Goal: Information Seeking & Learning: Check status

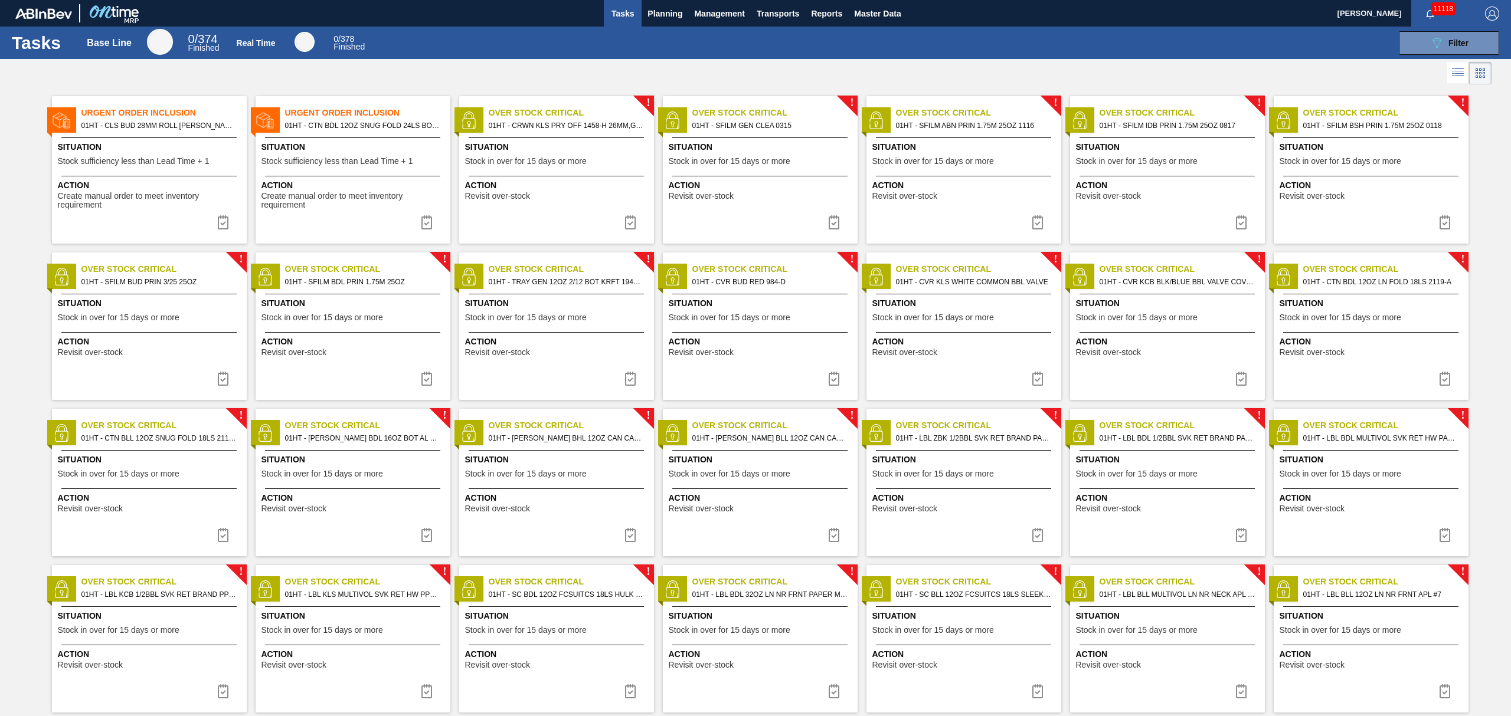
click at [550, 456] on span "Situation" at bounding box center [558, 460] width 186 height 12
click at [545, 473] on span "Stock in over for 15 days or more" at bounding box center [526, 474] width 122 height 9
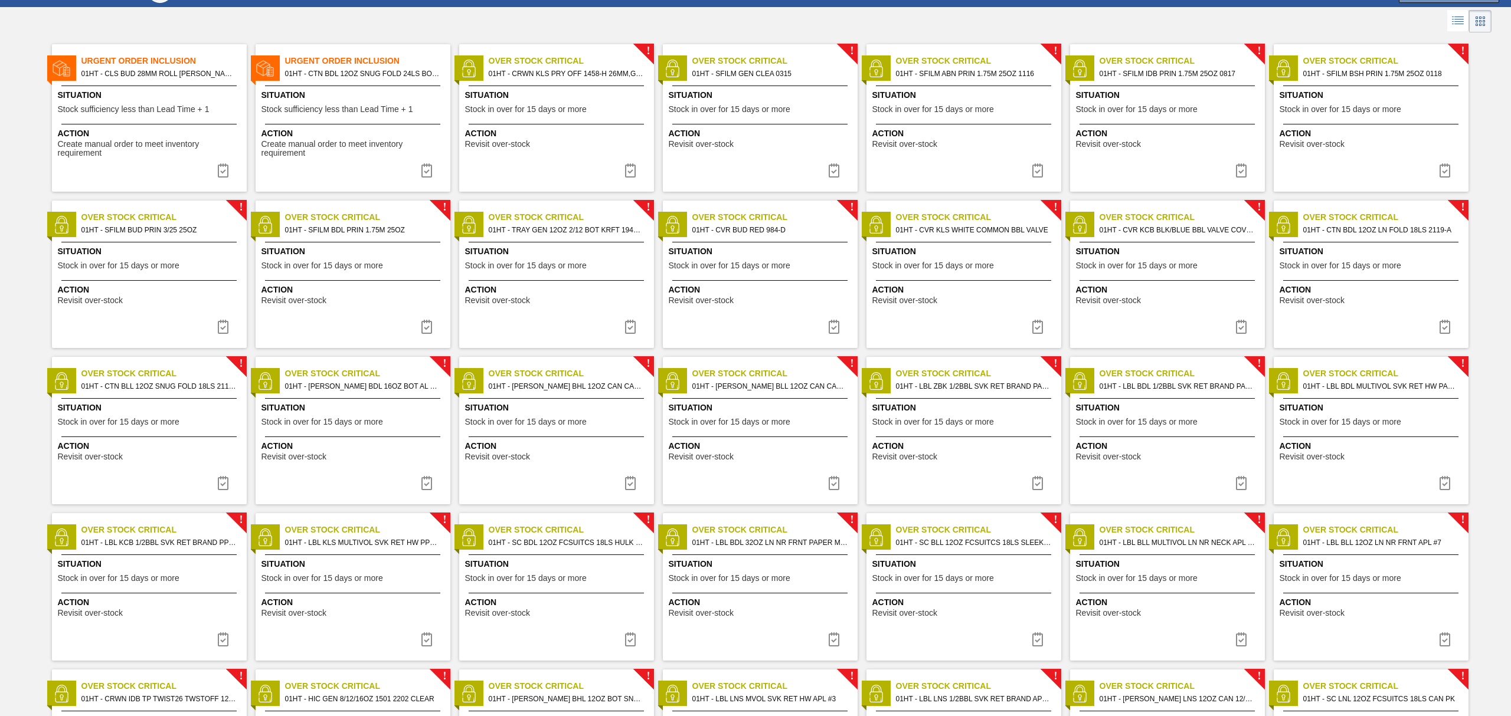
scroll to position [78, 0]
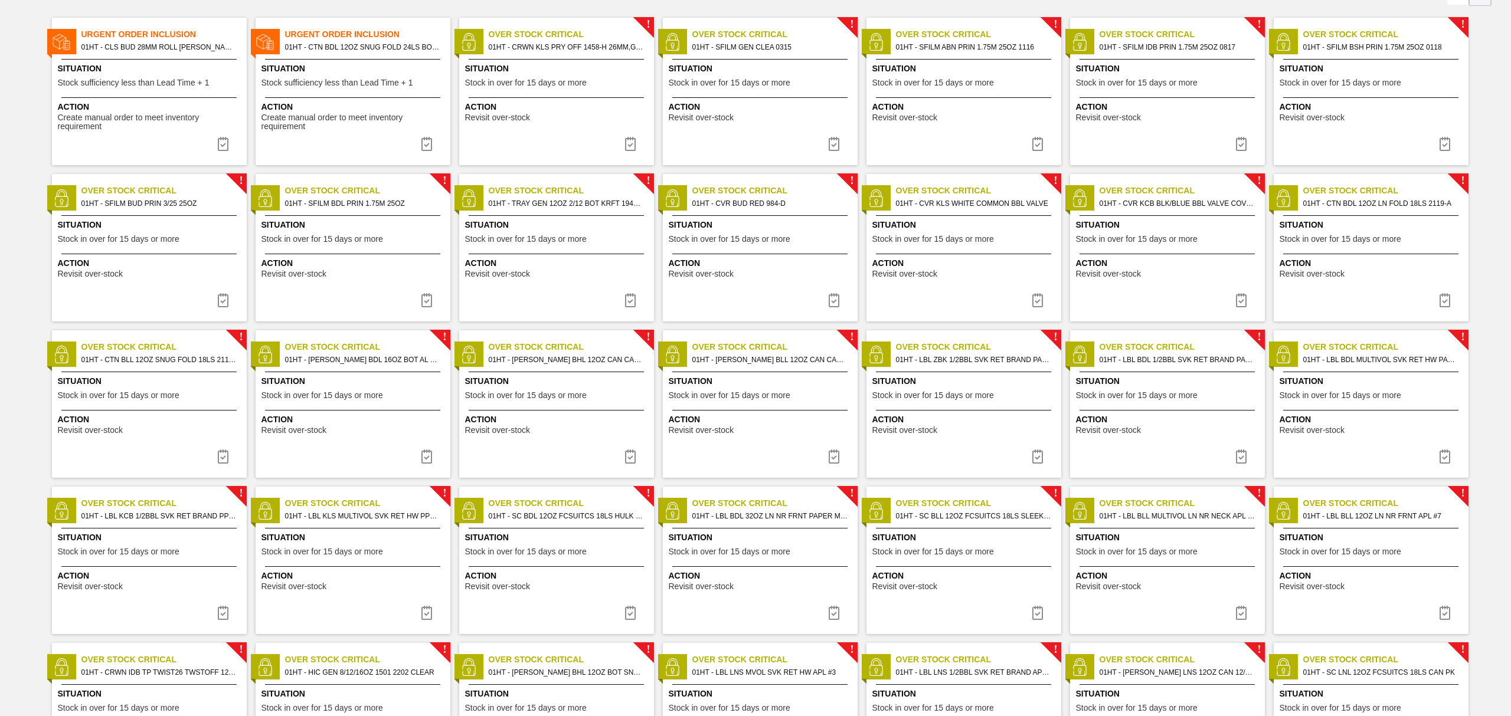
click at [591, 579] on span "Action" at bounding box center [558, 576] width 186 height 12
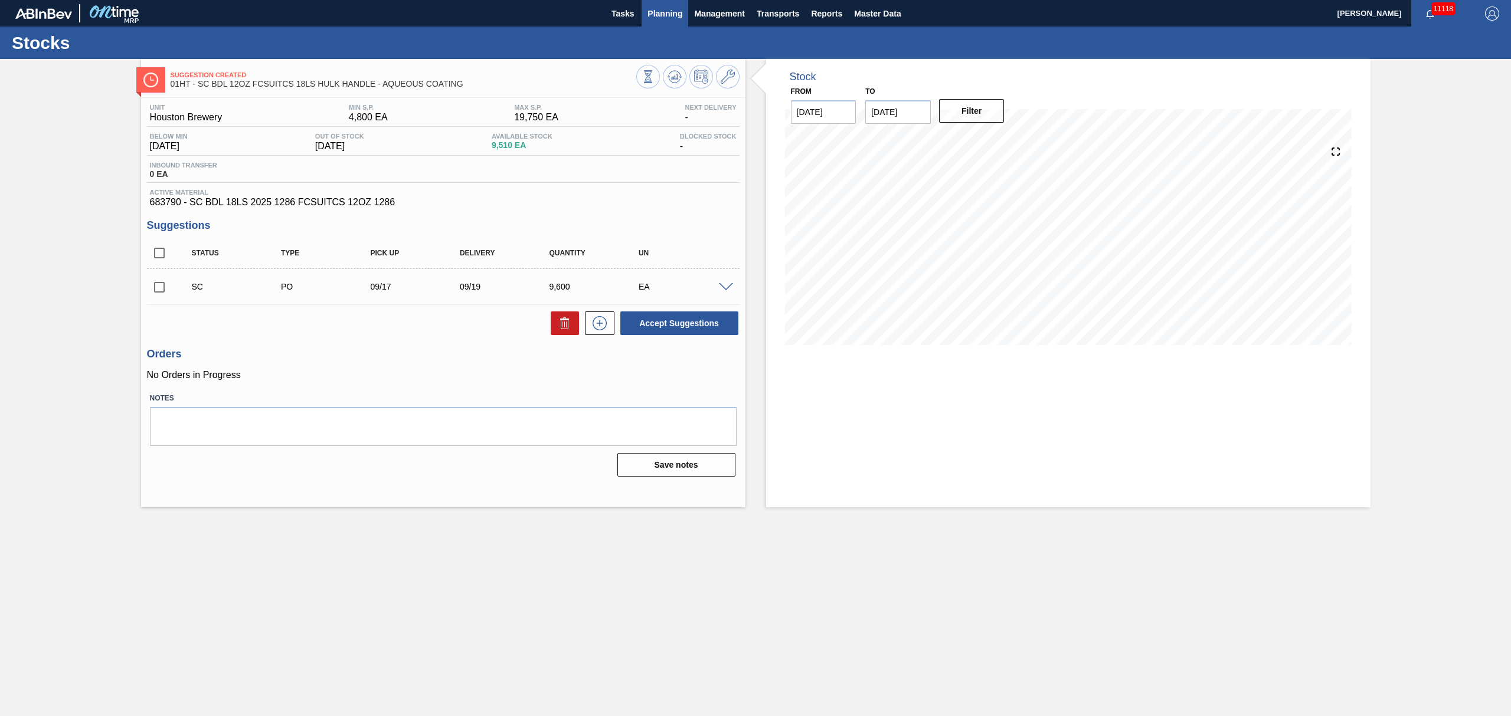
click at [668, 10] on span "Planning" at bounding box center [664, 13] width 35 height 14
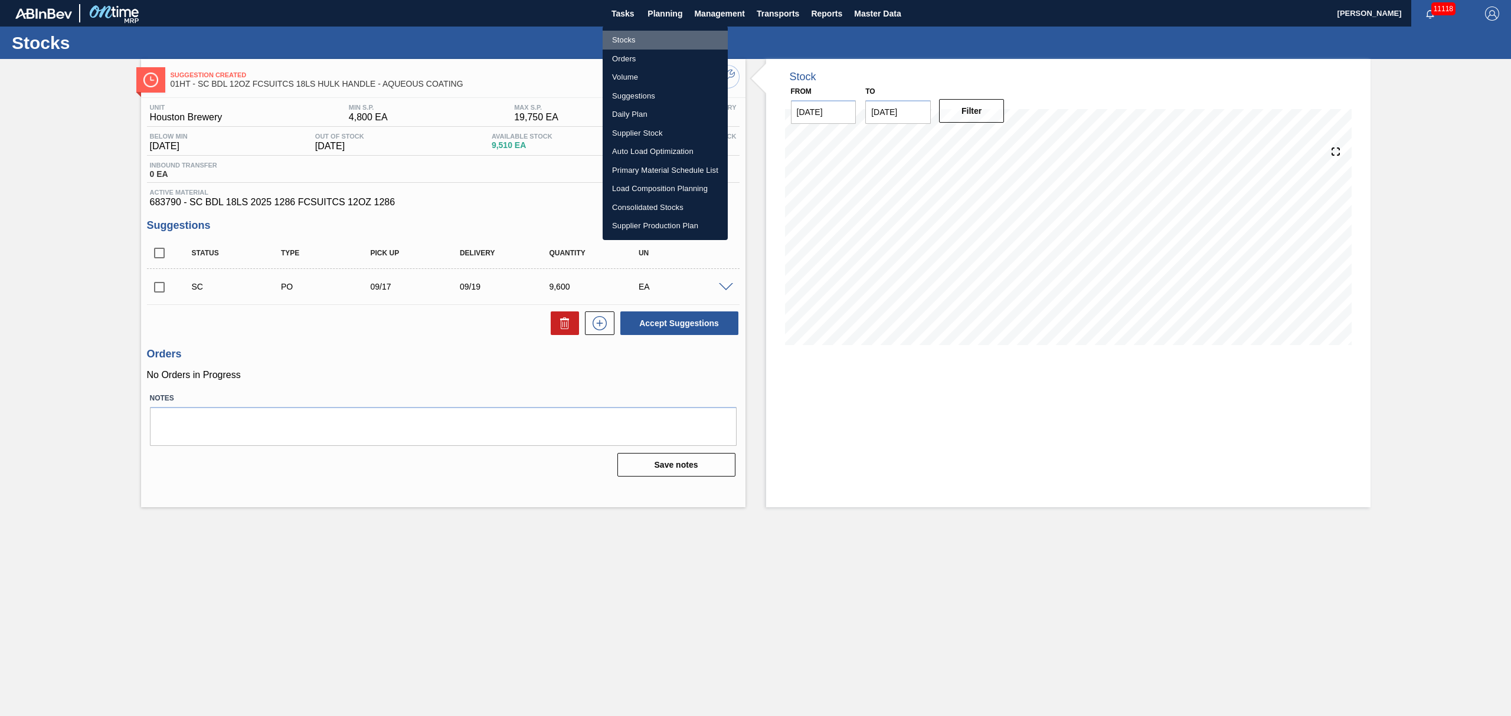
drag, startPoint x: 621, startPoint y: 36, endPoint x: 971, endPoint y: 140, distance: 365.0
click at [623, 36] on li "Stocks" at bounding box center [665, 40] width 125 height 19
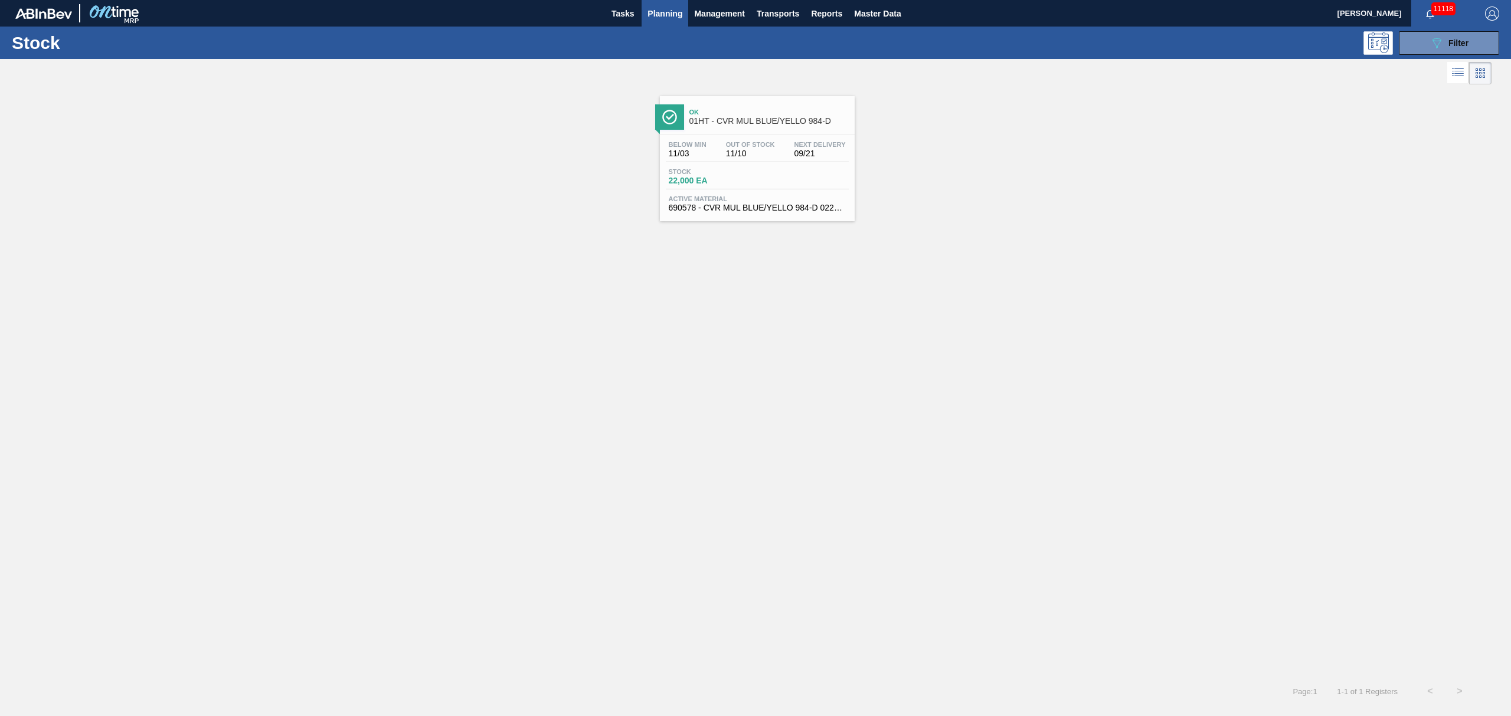
click at [753, 179] on div "Stock 22,000 EA" at bounding box center [710, 176] width 89 height 17
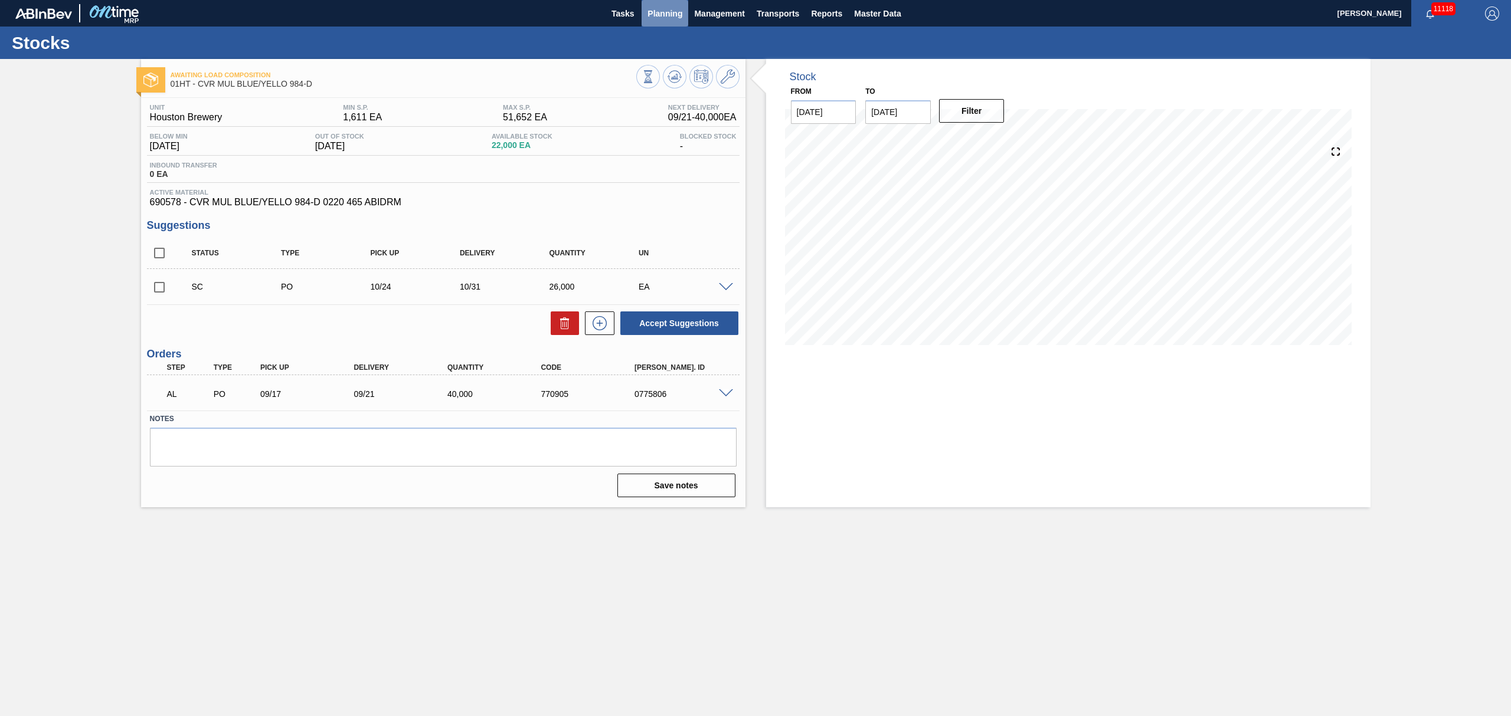
click at [659, 17] on span "Planning" at bounding box center [664, 13] width 35 height 14
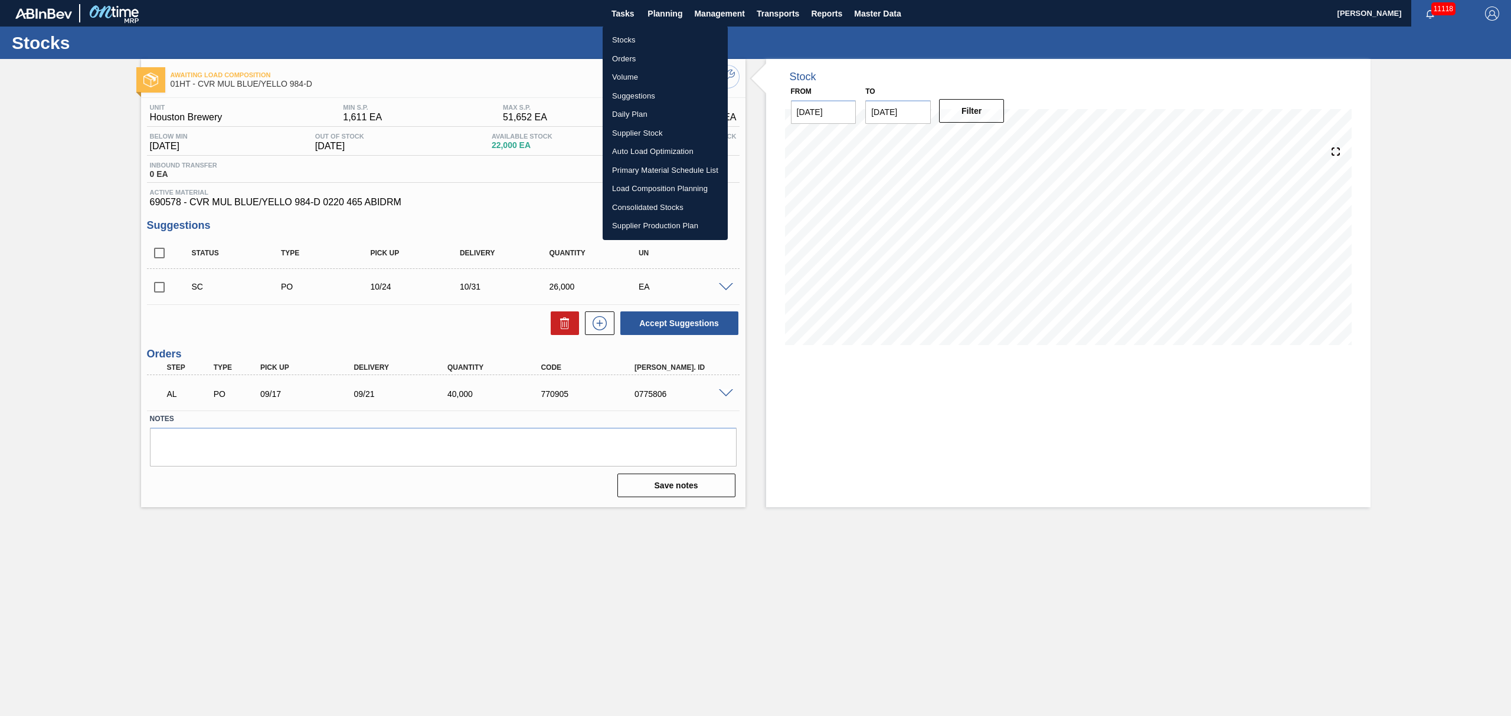
click at [638, 94] on li "Suggestions" at bounding box center [665, 96] width 125 height 19
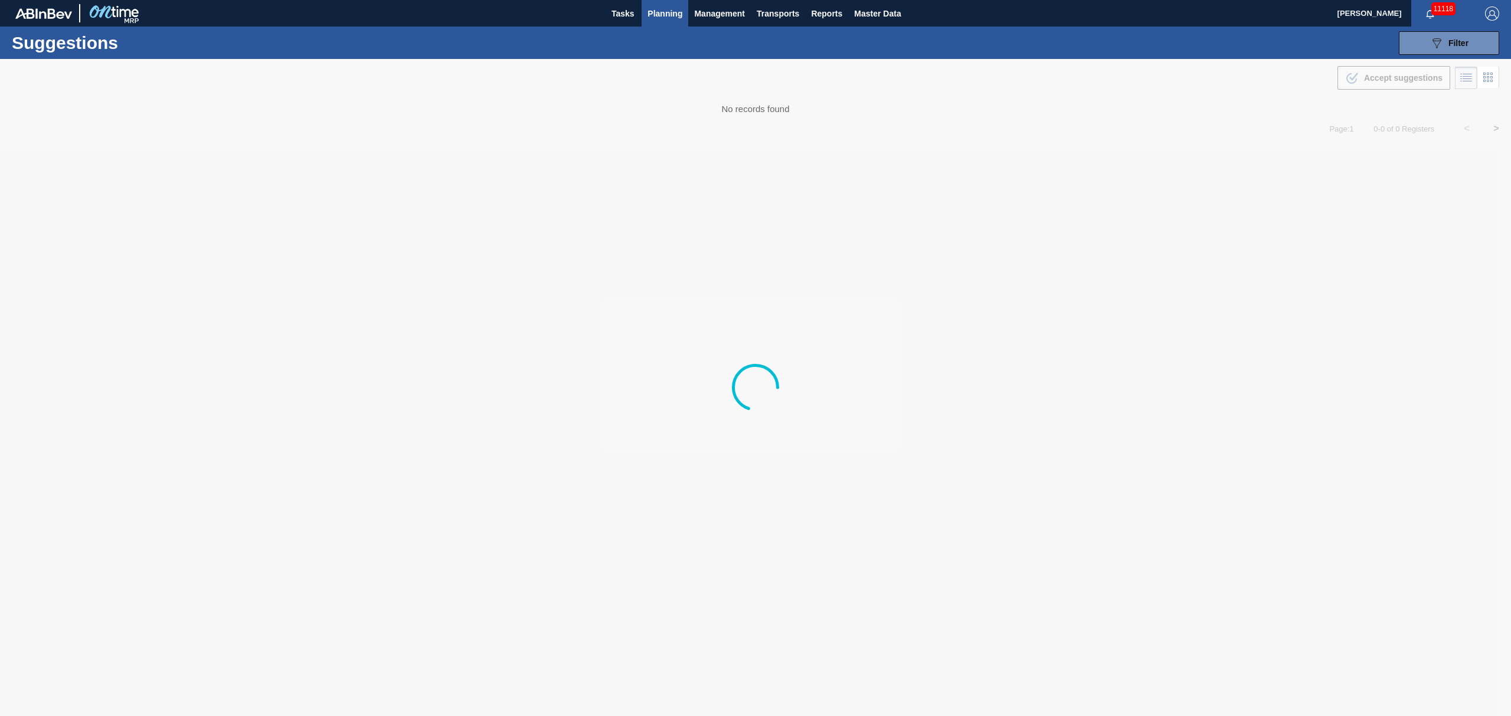
type from "[DATE]"
type to "[DATE]"
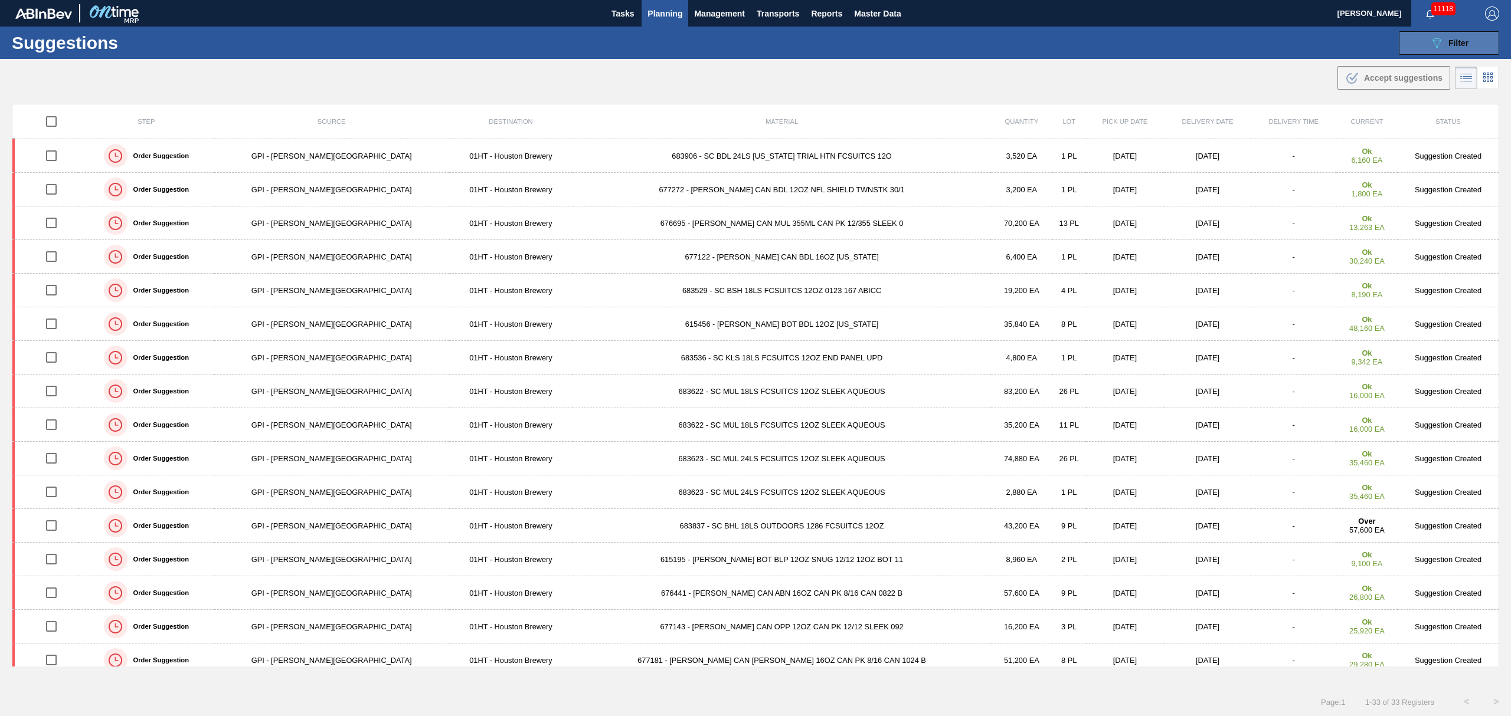
click at [1449, 50] on div "089F7B8B-B2A5-4AFE-B5C0-19BA573D28AC Filter" at bounding box center [1448, 43] width 39 height 14
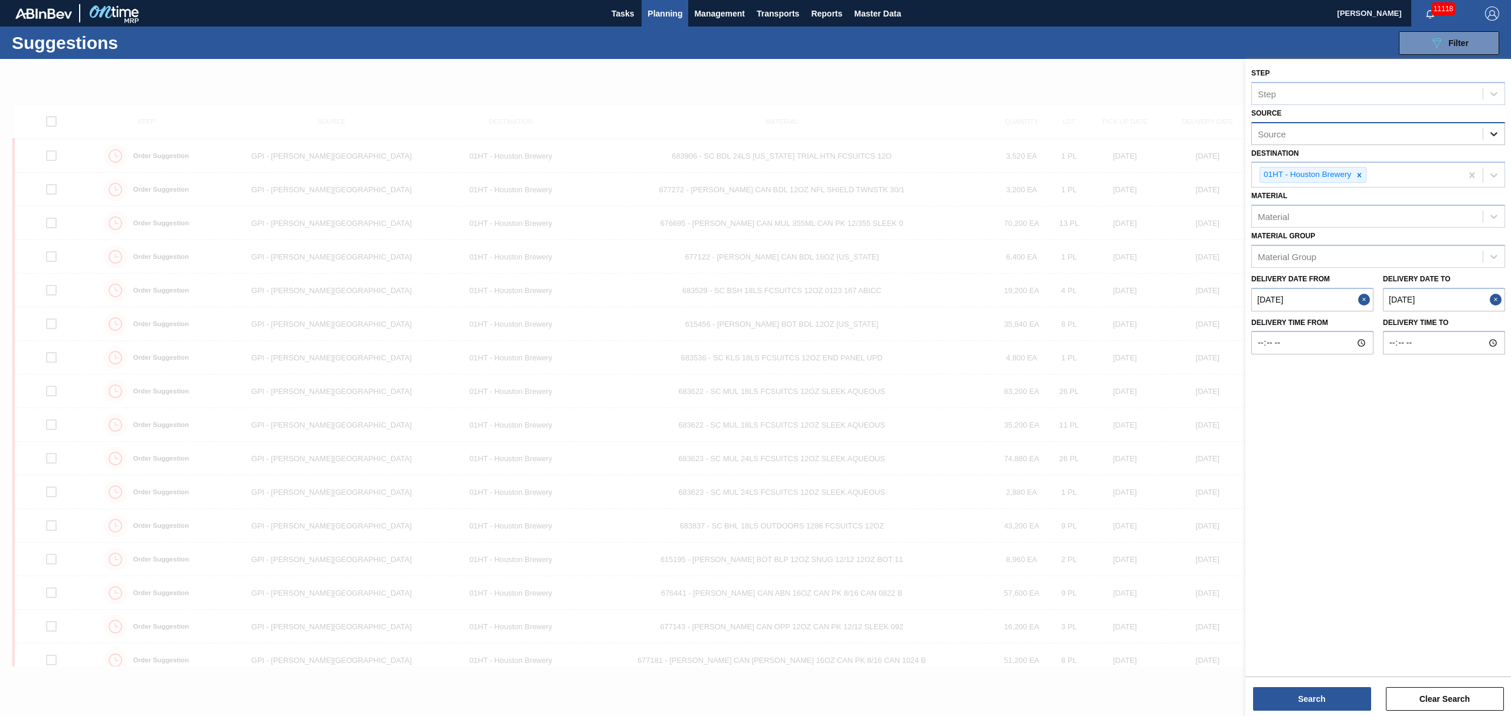
click at [1490, 132] on icon at bounding box center [1493, 134] width 7 height 4
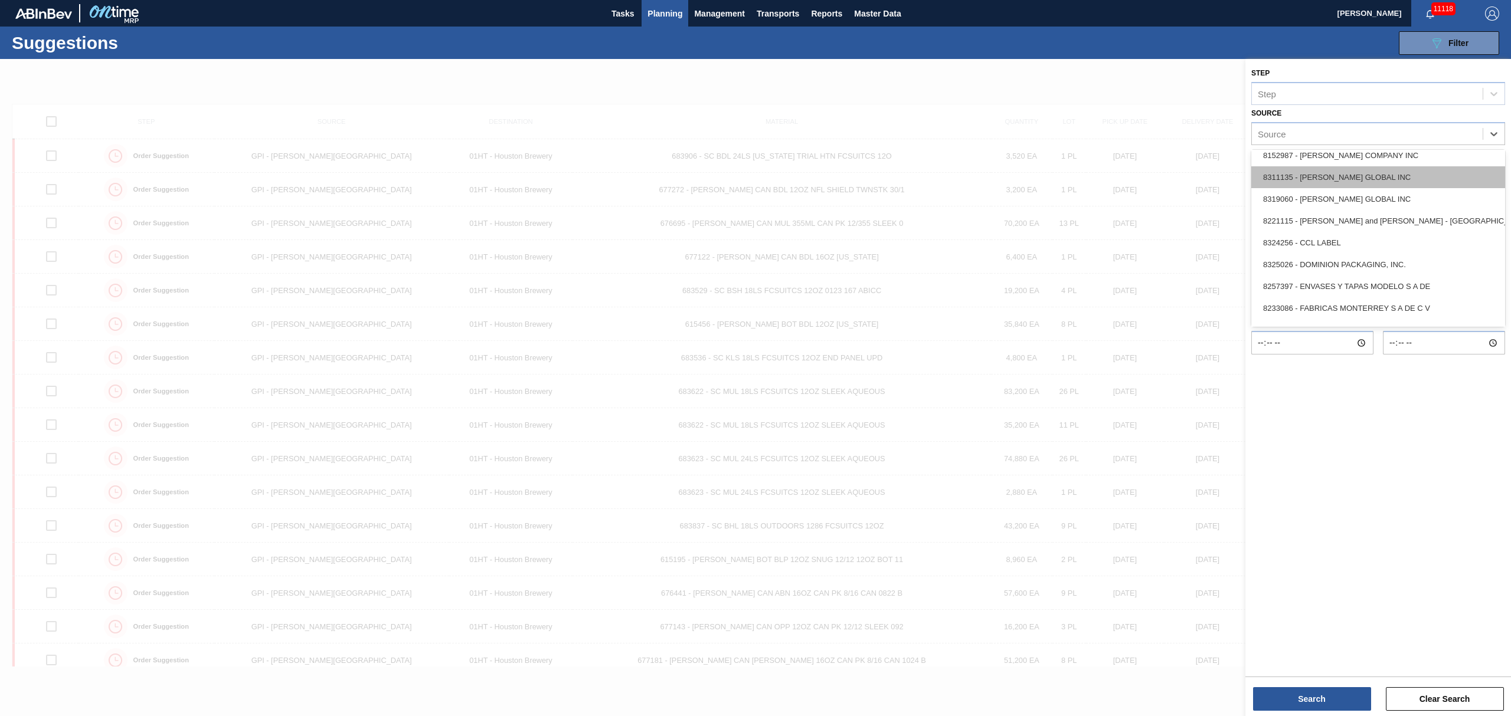
scroll to position [157, 0]
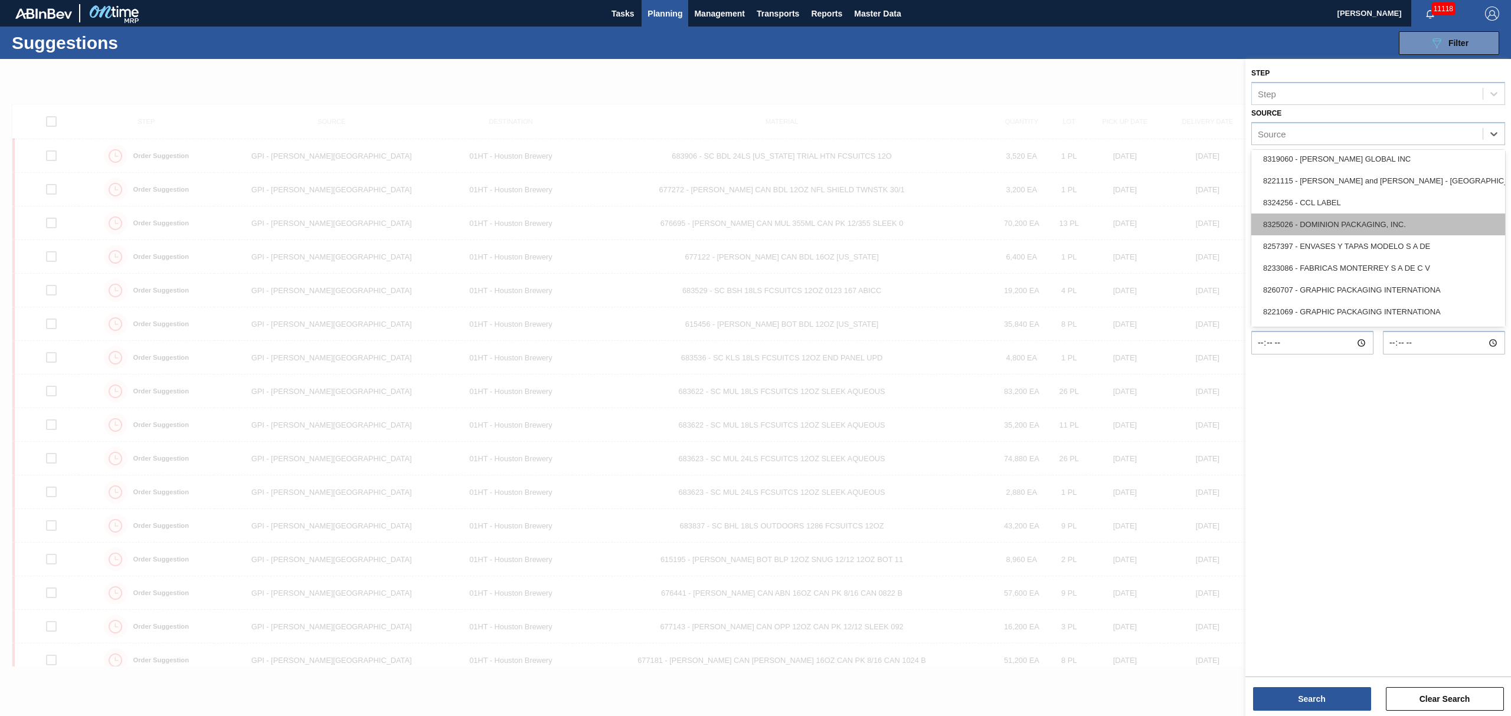
click at [1372, 225] on div "8325026 - DOMINION PACKAGING, INC." at bounding box center [1378, 225] width 254 height 22
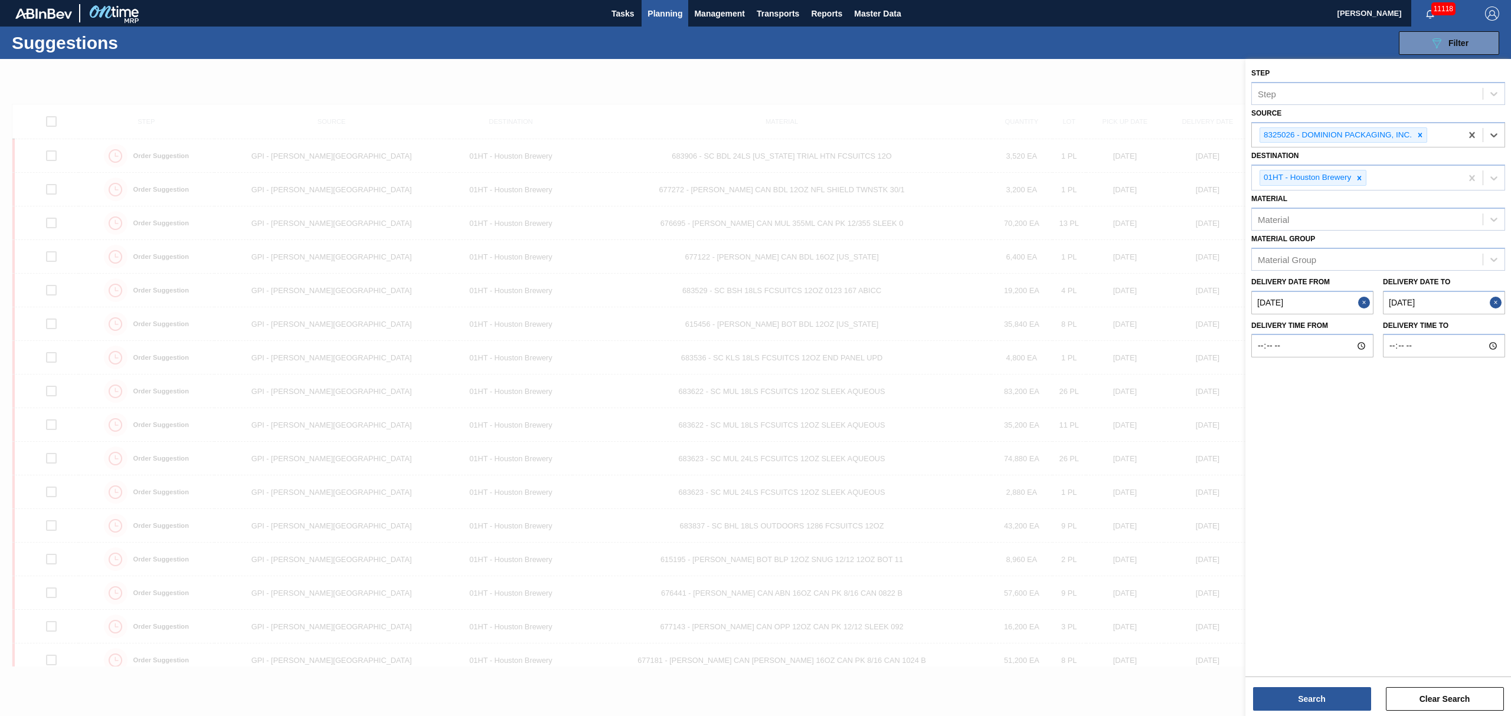
click at [1333, 300] on from "[DATE]" at bounding box center [1312, 303] width 122 height 24
click at [1283, 388] on div "8" at bounding box center [1284, 388] width 16 height 16
type from "[DATE]"
click at [1428, 305] on to "[DATE]" at bounding box center [1444, 303] width 122 height 24
click at [1370, 444] on div "28" at bounding box center [1373, 445] width 16 height 16
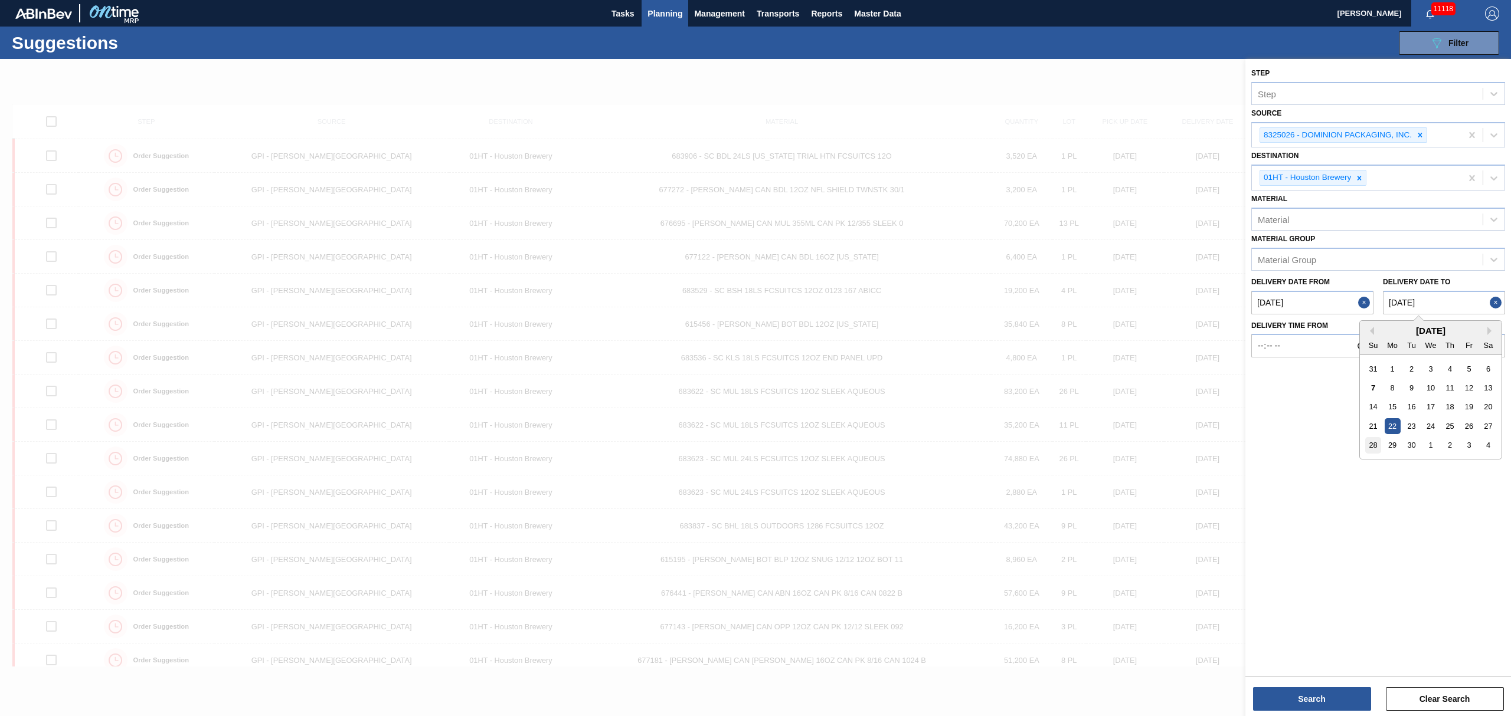
type to "[DATE]"
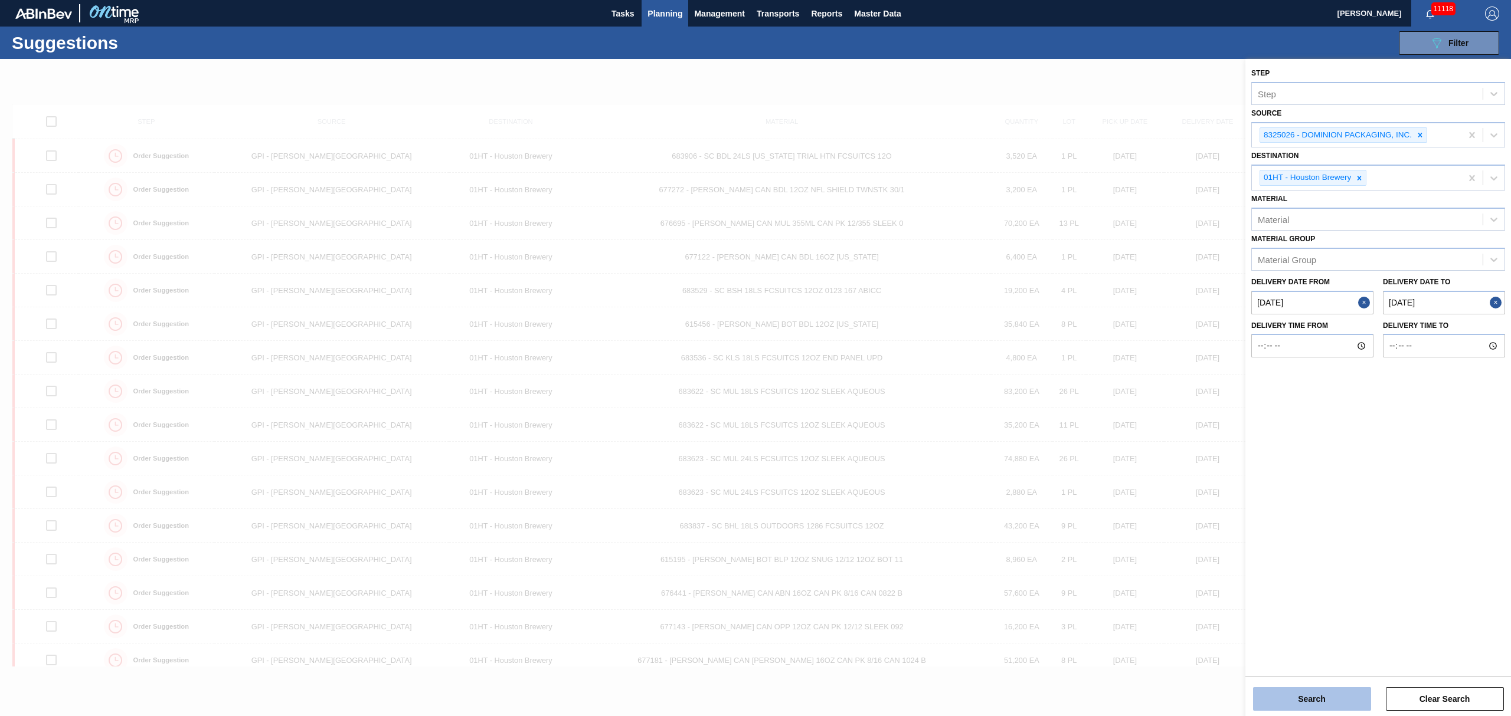
click at [1332, 699] on button "Search" at bounding box center [1312, 700] width 118 height 24
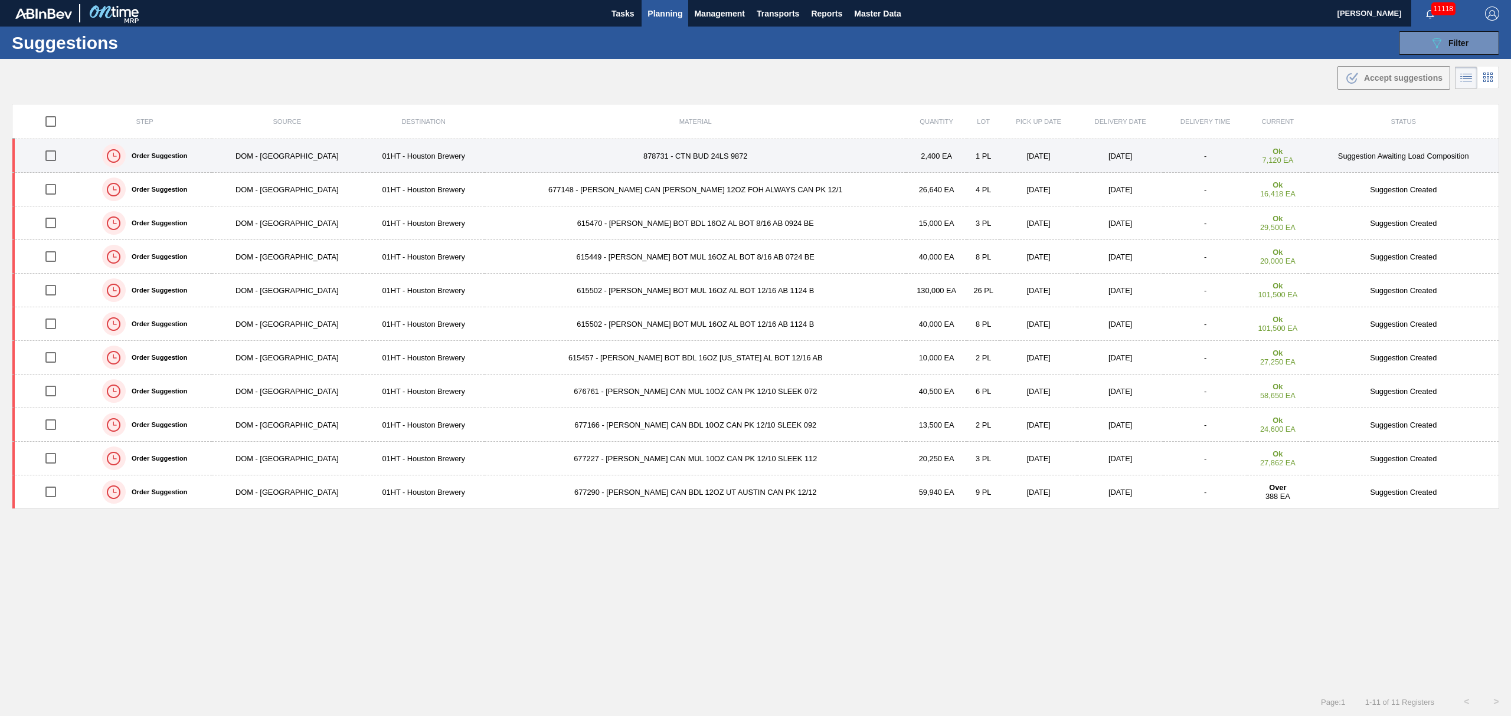
click at [1000, 155] on td "[DATE]" at bounding box center [1038, 156] width 77 height 34
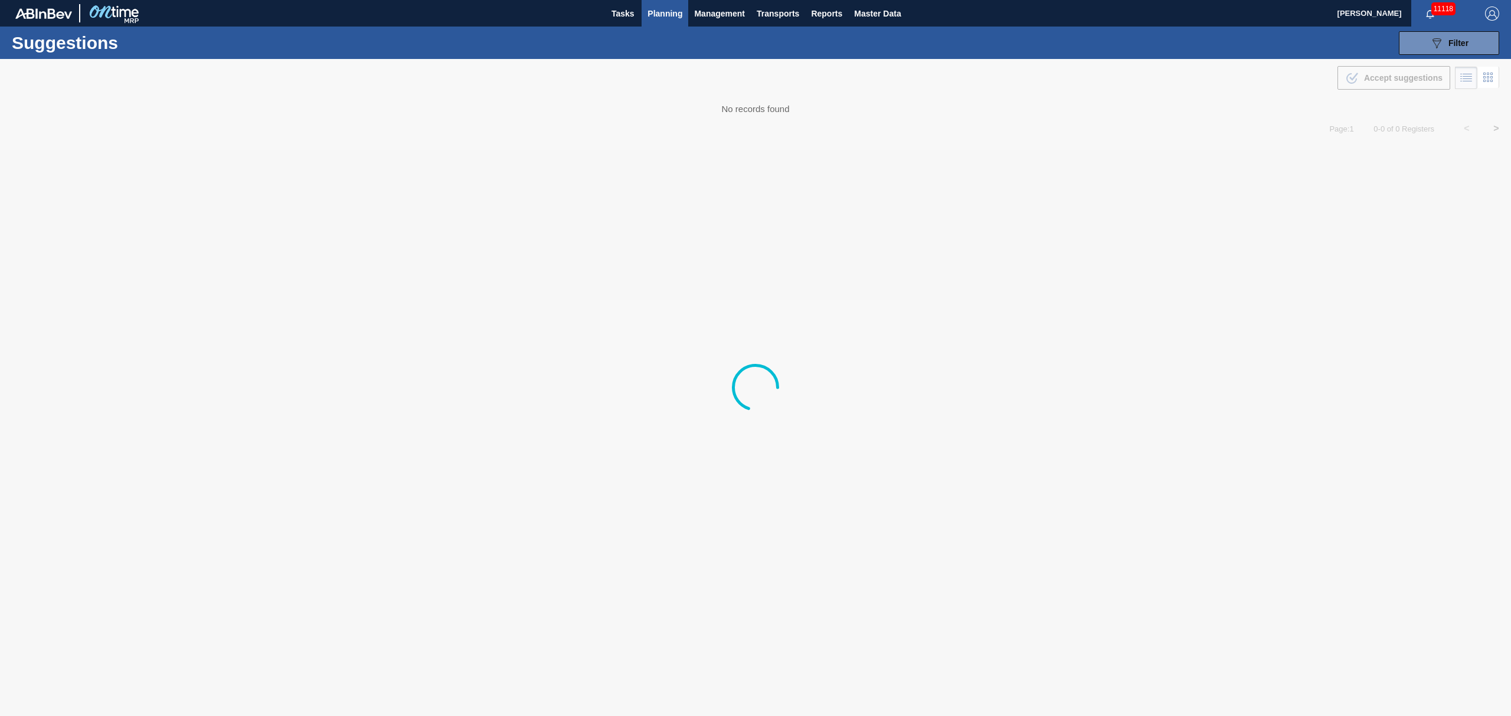
type from "[DATE]"
type to "[DATE]"
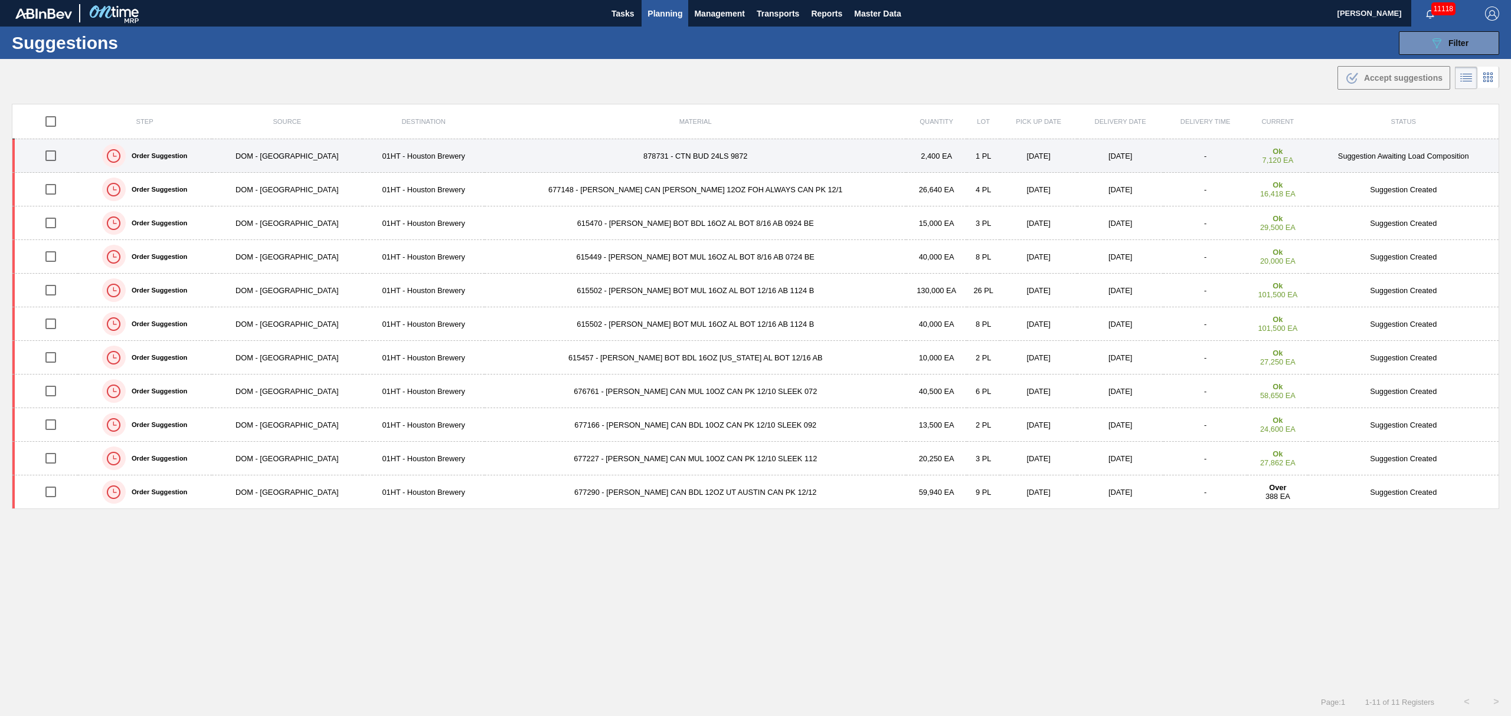
click at [374, 153] on td "01HT - Houston Brewery" at bounding box center [423, 156] width 122 height 34
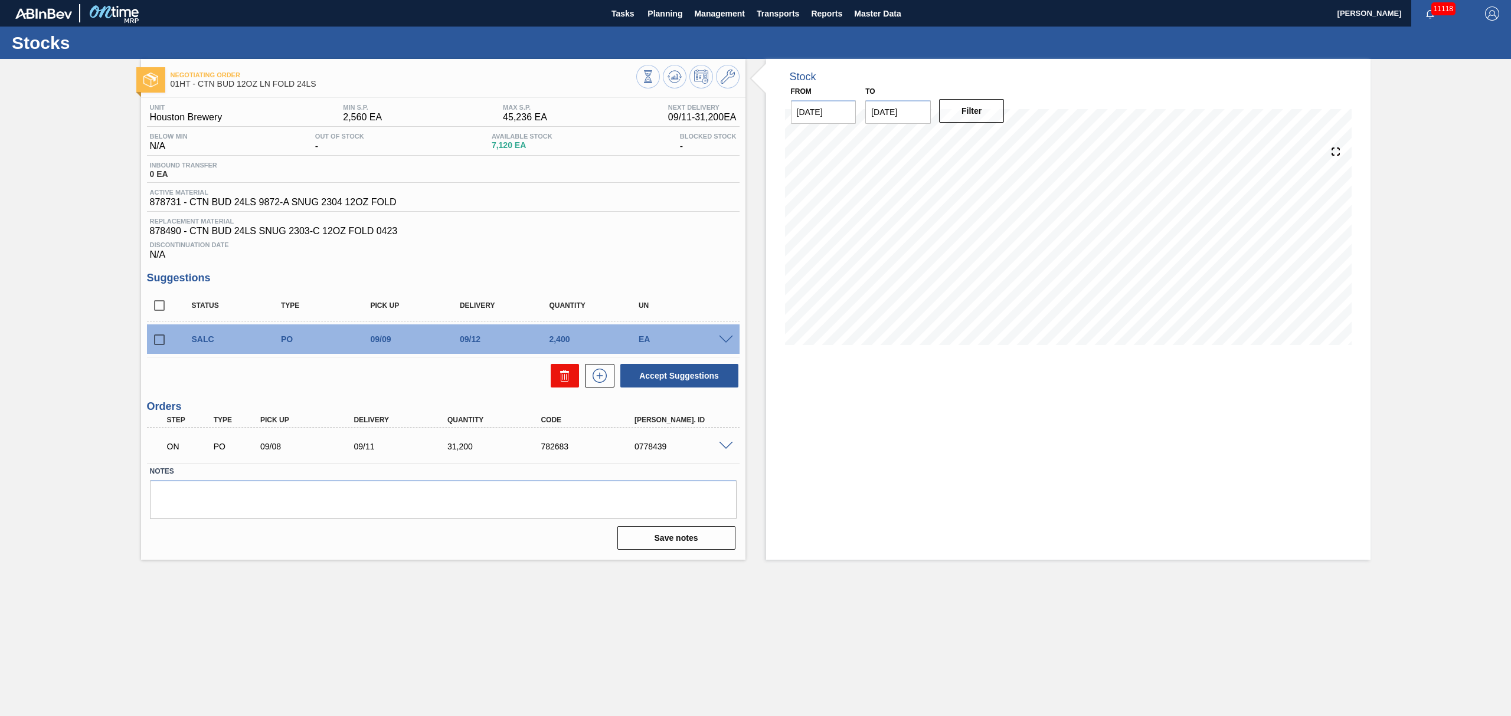
click at [572, 375] on button at bounding box center [565, 376] width 28 height 24
click at [718, 334] on div "SALC PO 09/09 09/12 2,400 EA" at bounding box center [452, 340] width 536 height 24
click at [163, 341] on input "checkbox" at bounding box center [159, 340] width 25 height 25
click at [562, 371] on icon at bounding box center [565, 376] width 14 height 14
checkbox input "false"
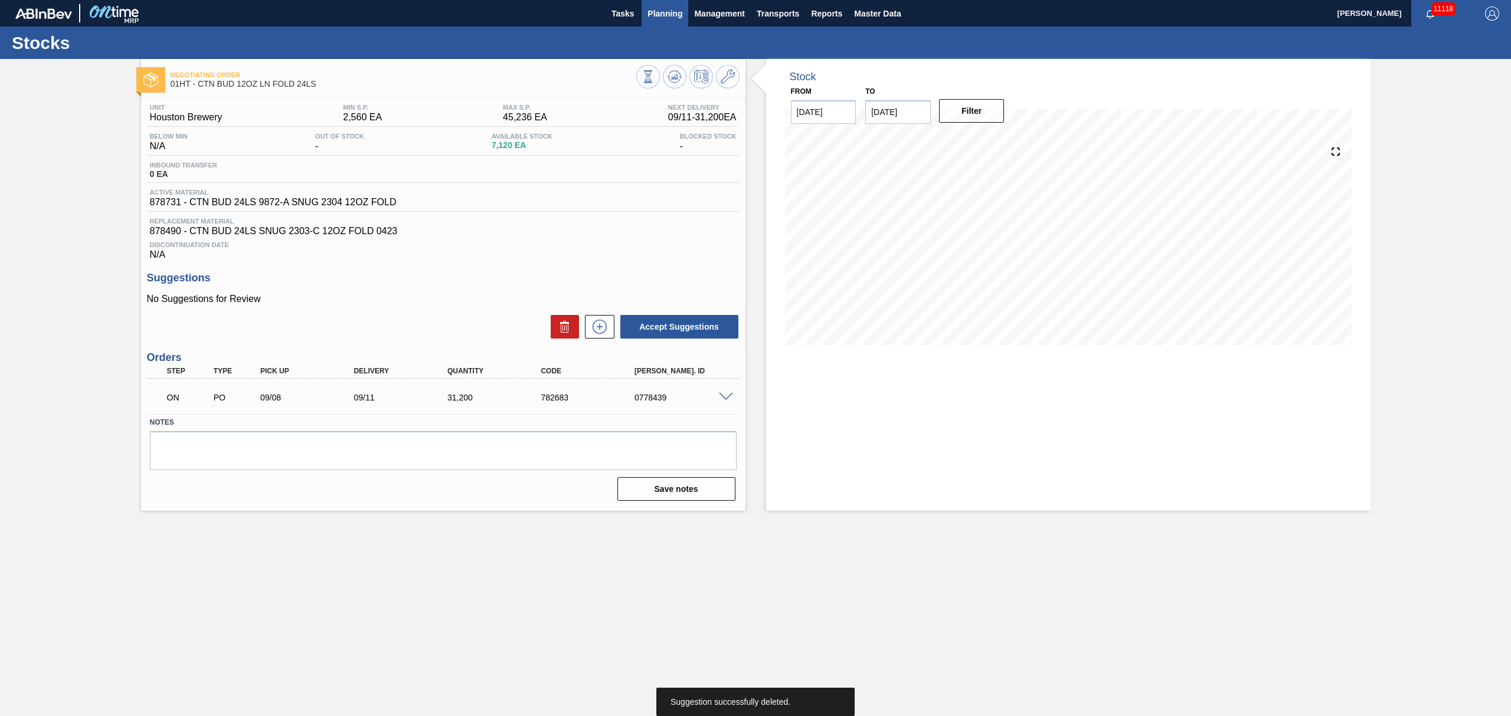
click at [661, 15] on span "Planning" at bounding box center [664, 13] width 35 height 14
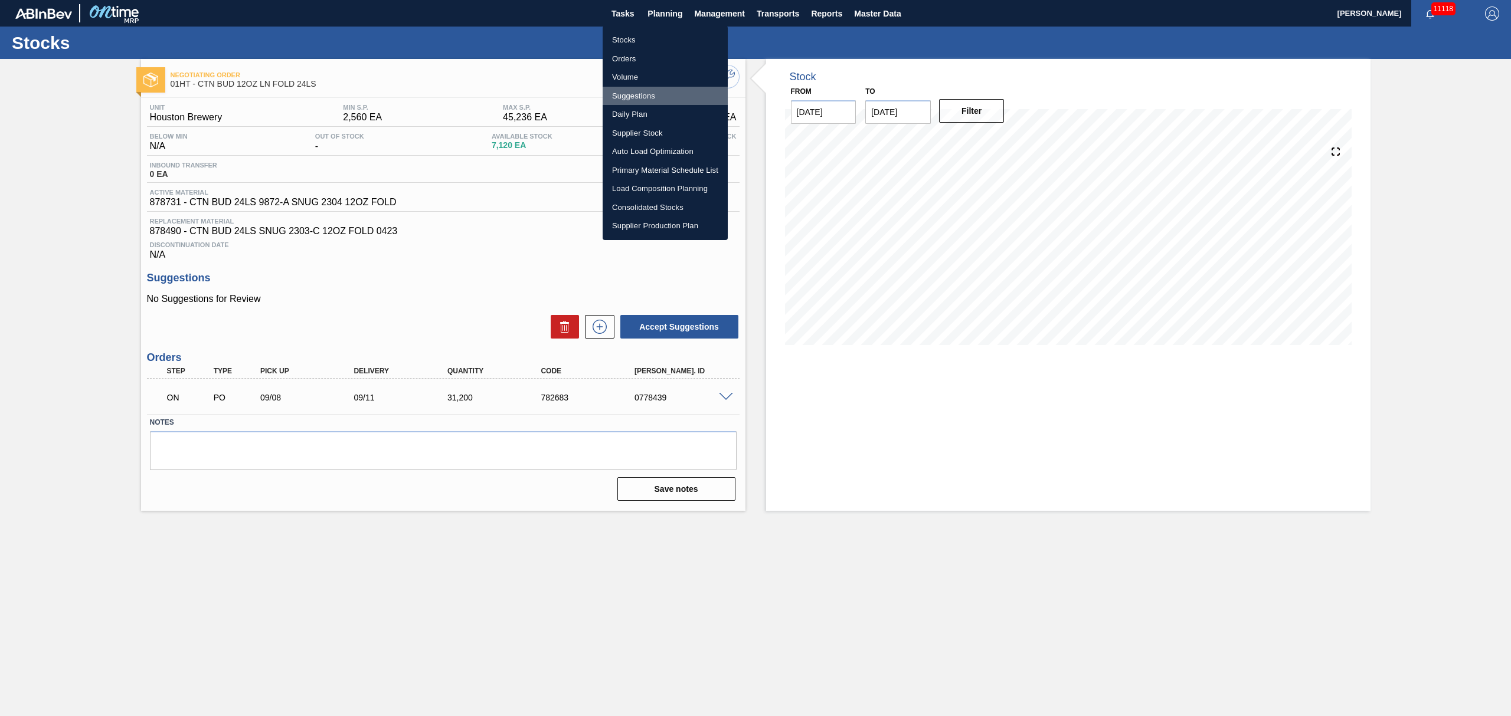
click at [640, 91] on li "Suggestions" at bounding box center [665, 96] width 125 height 19
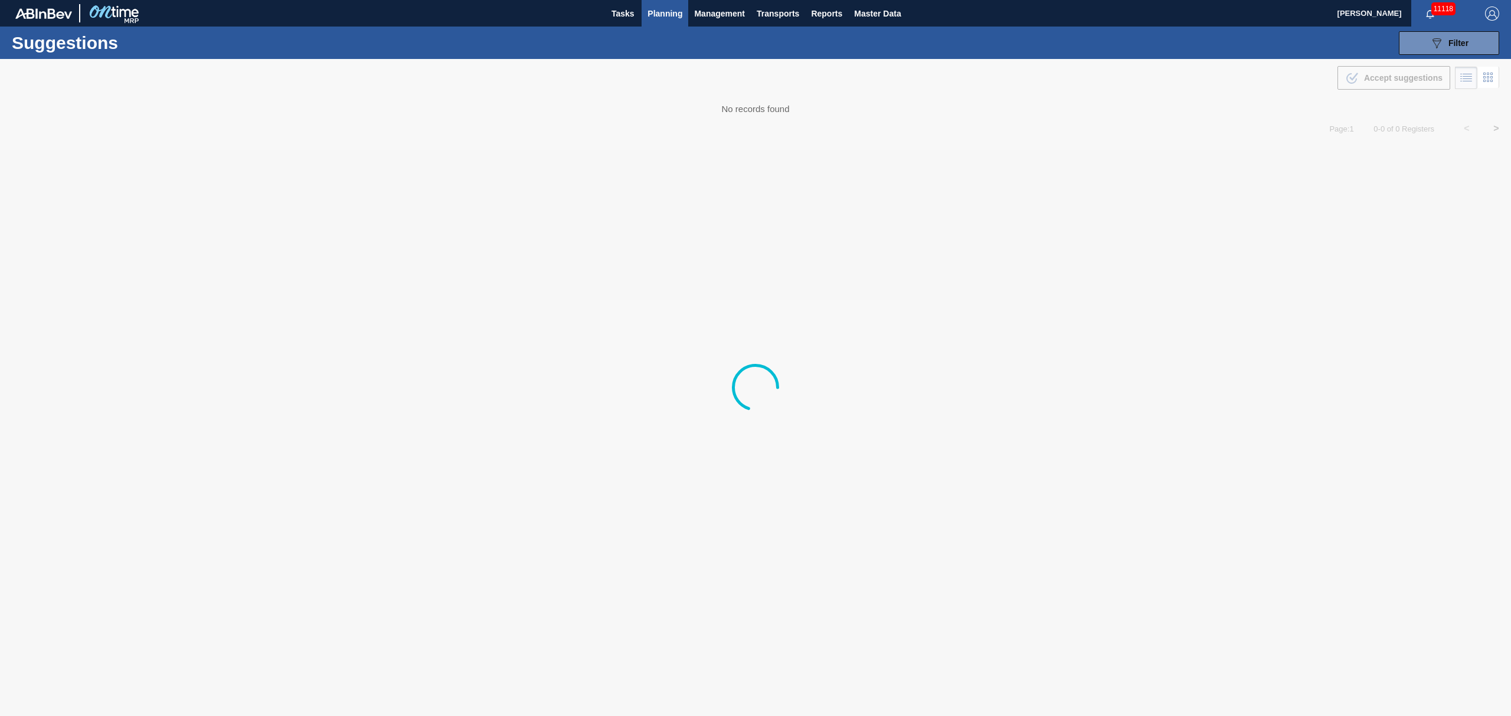
type from "[DATE]"
type to "[DATE]"
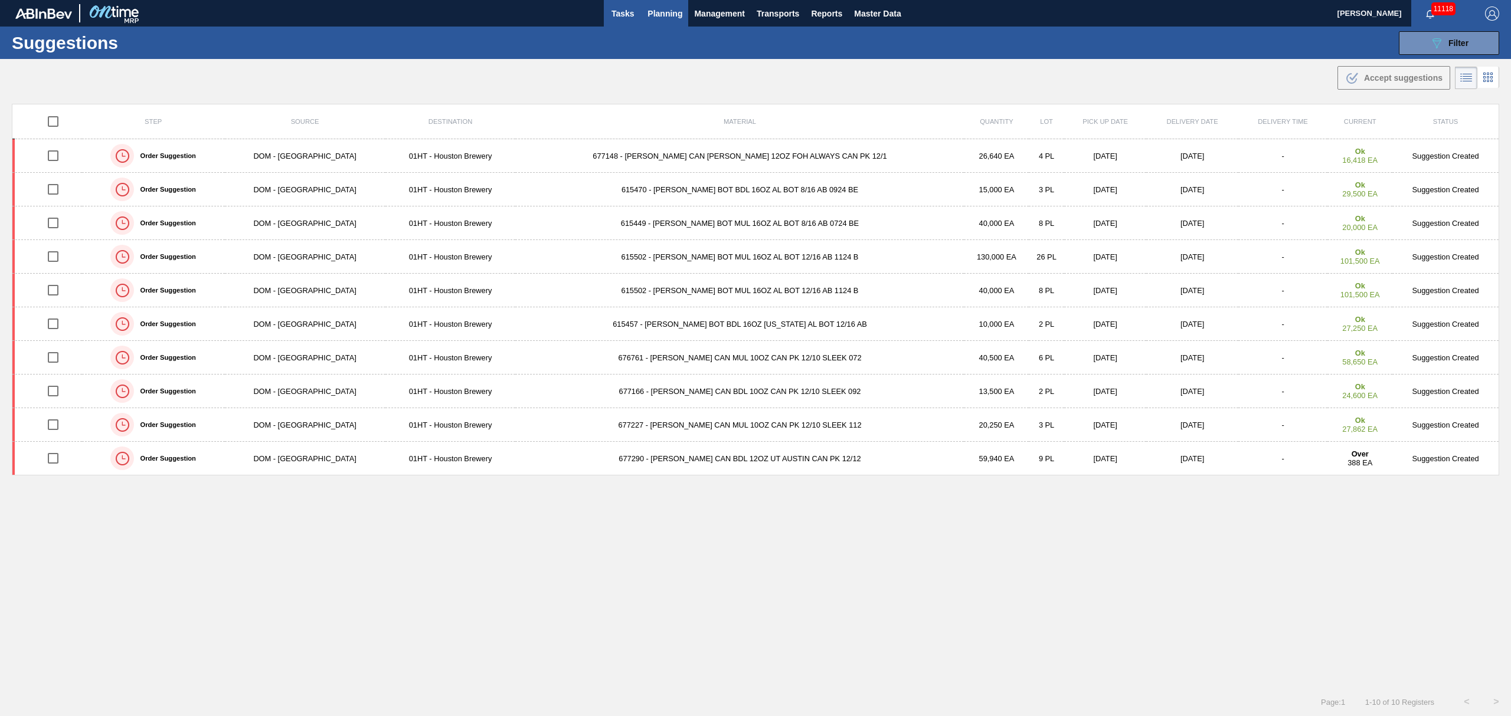
click at [617, 9] on span "Tasks" at bounding box center [623, 13] width 26 height 14
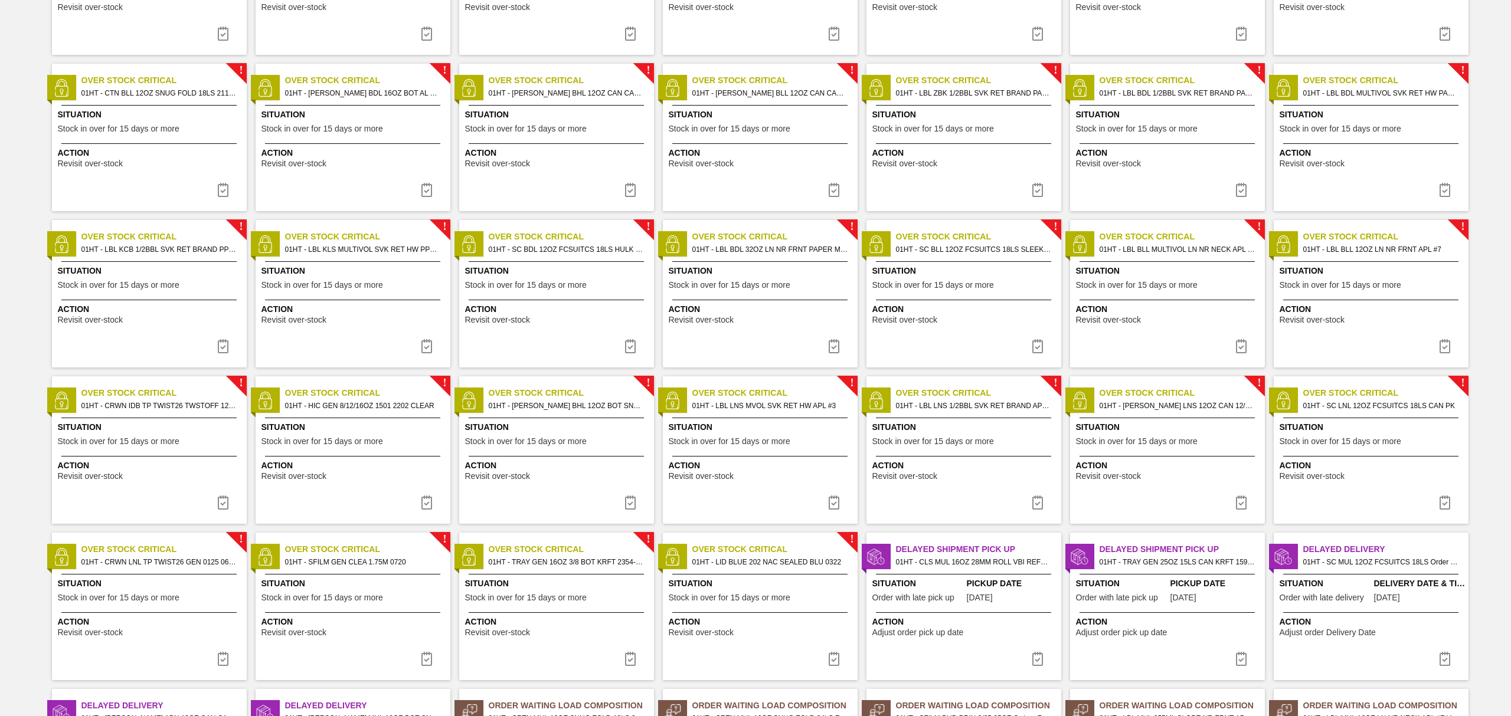
scroll to position [393, 0]
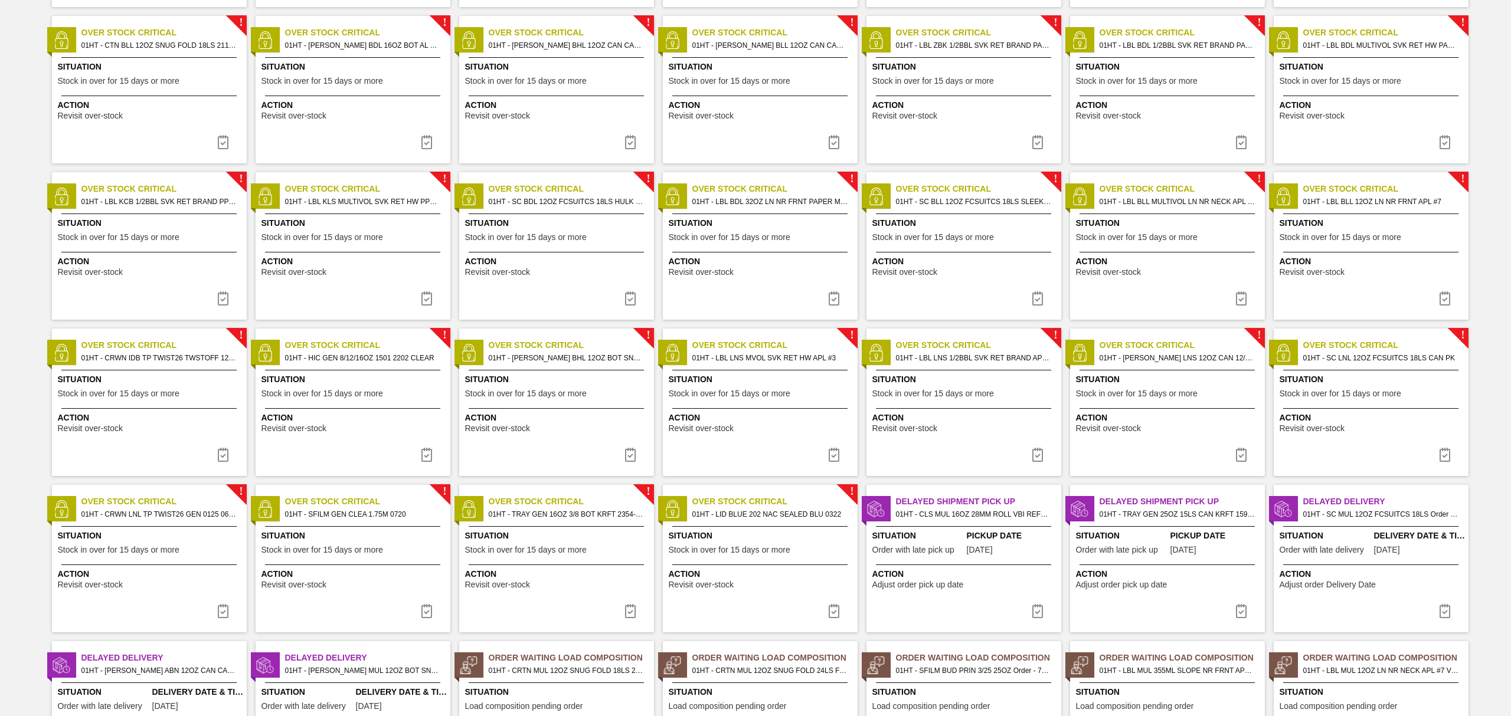
click at [557, 532] on span "Situation" at bounding box center [558, 536] width 186 height 12
